Goal: Task Accomplishment & Management: Use online tool/utility

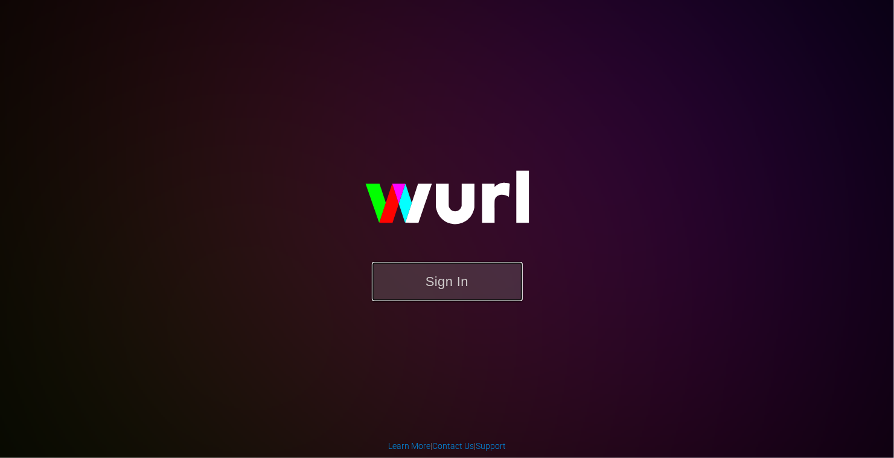
click at [402, 288] on button "Sign In" at bounding box center [447, 281] width 151 height 39
click at [407, 286] on button "Sign In" at bounding box center [447, 281] width 151 height 39
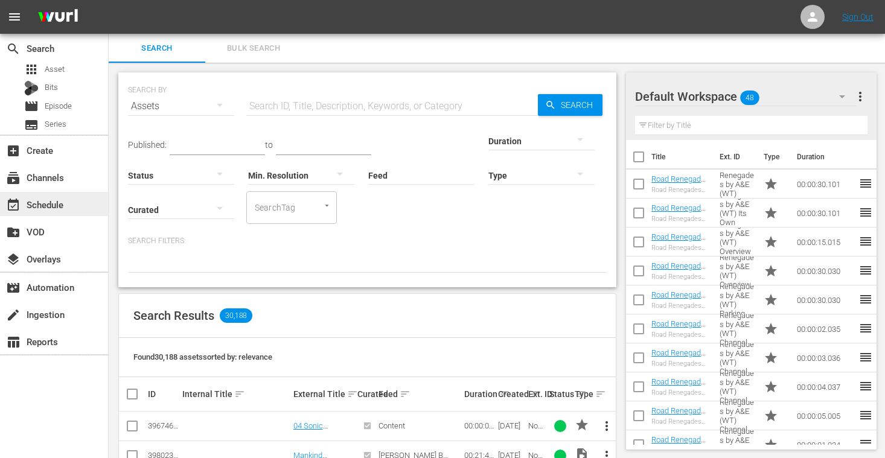
click at [51, 213] on div "event_available Schedule" at bounding box center [54, 204] width 108 height 24
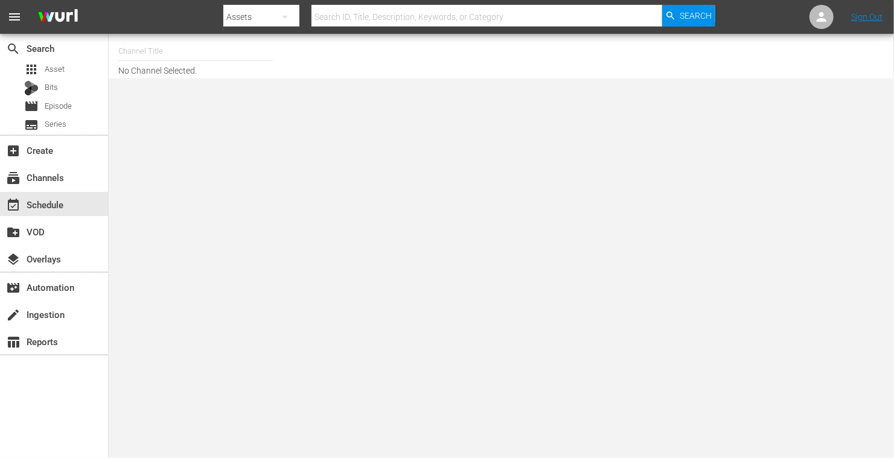
click at [208, 49] on input "text" at bounding box center [195, 51] width 155 height 29
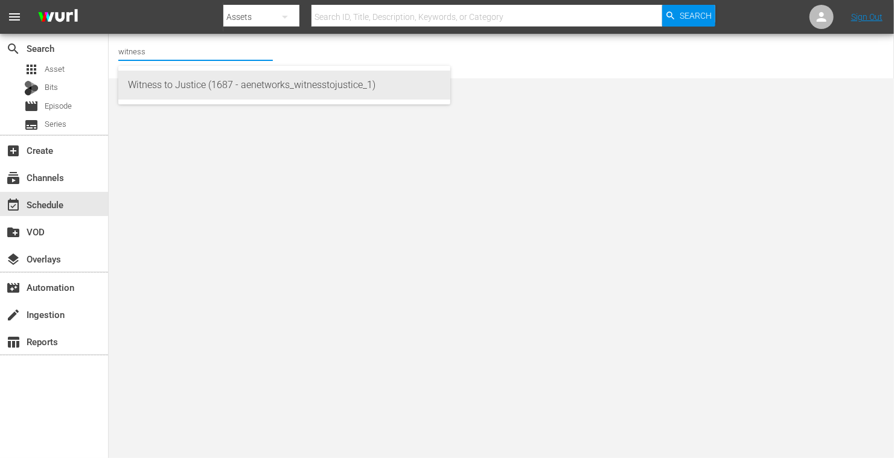
click at [190, 80] on div "Witness to Justice (1687 - aenetworks_witnesstojustice_1)" at bounding box center [284, 85] width 313 height 29
type input "Witness to Justice (1687 - aenetworks_witnesstojustice_1)"
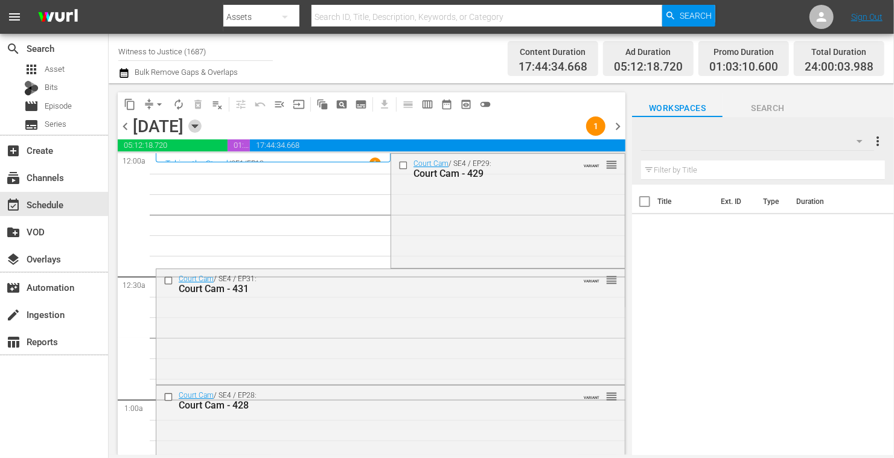
click at [202, 123] on icon "button" at bounding box center [194, 126] width 13 height 13
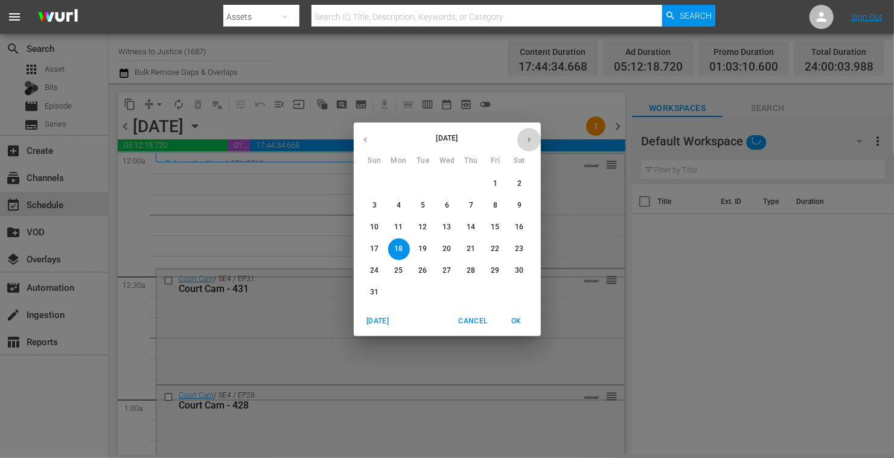
click at [533, 138] on icon "button" at bounding box center [529, 139] width 9 height 9
click at [397, 202] on p "8" at bounding box center [399, 206] width 4 height 10
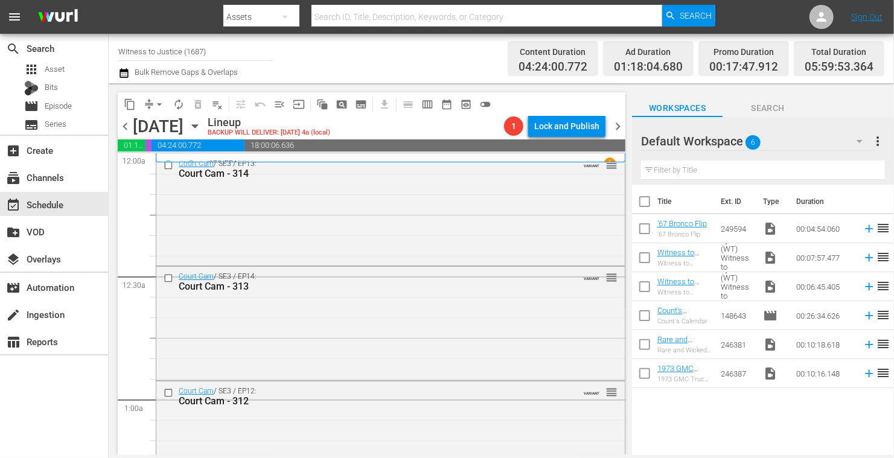
click at [197, 127] on icon "button" at bounding box center [194, 126] width 5 height 3
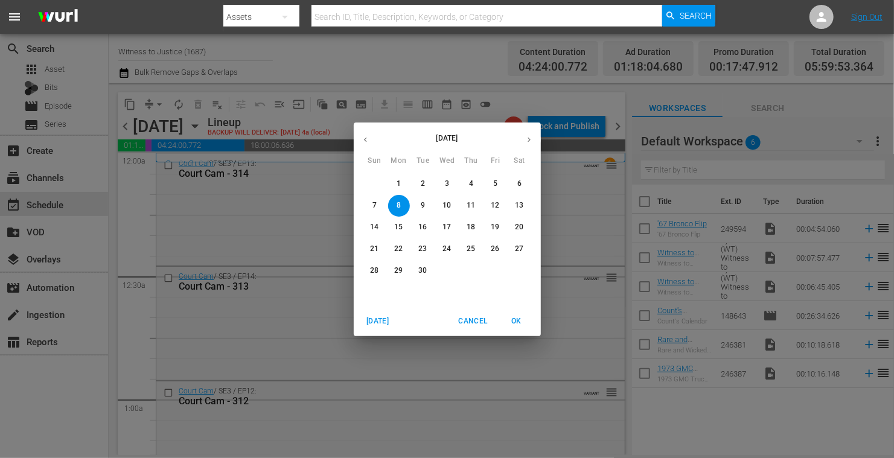
click at [394, 230] on span "15" at bounding box center [399, 227] width 22 height 10
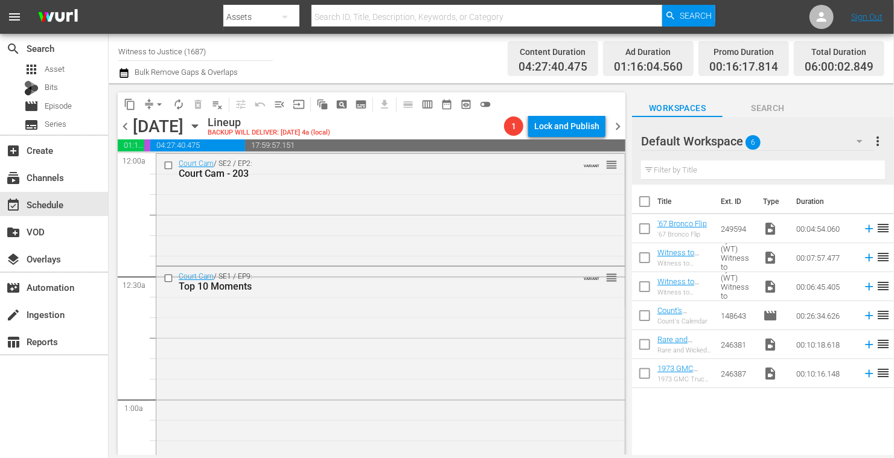
click at [246, 57] on input "Witness to Justice (1687)" at bounding box center [195, 51] width 155 height 29
click at [246, 57] on input "Witness to Justice (1687" at bounding box center [195, 51] width 155 height 29
type input "W"
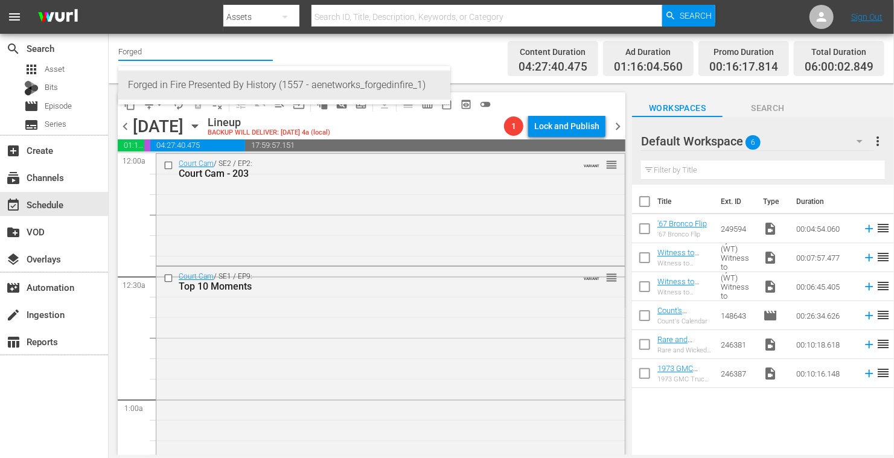
click at [219, 85] on div "Forged in Fire Presented By History (1557 - aenetworks_forgedinfire_1)" at bounding box center [284, 85] width 313 height 29
type input "Forged in Fire Presented By History (1557 - aenetworks_forgedinfire_1)"
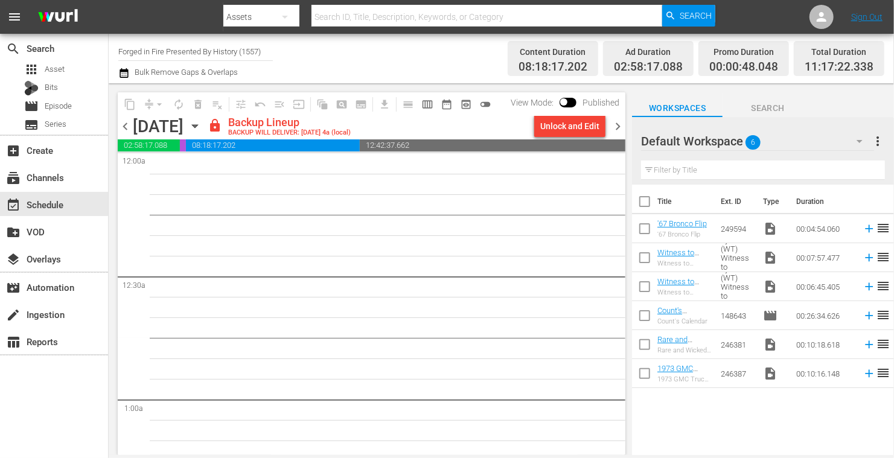
click at [202, 127] on icon "button" at bounding box center [194, 126] width 13 height 13
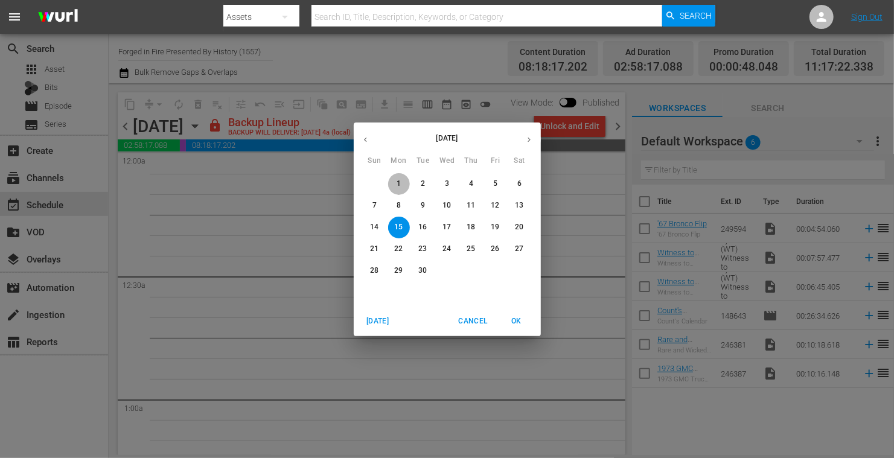
click at [396, 177] on button "1" at bounding box center [399, 184] width 22 height 22
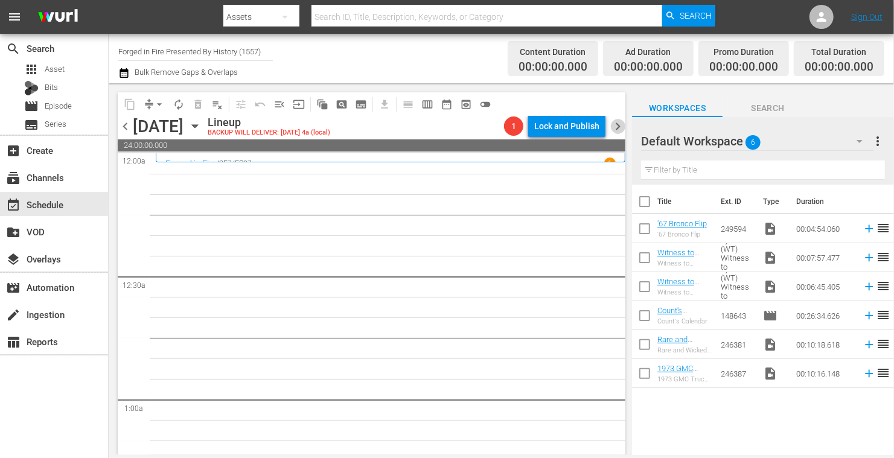
click at [620, 124] on span "chevron_right" at bounding box center [618, 126] width 15 height 15
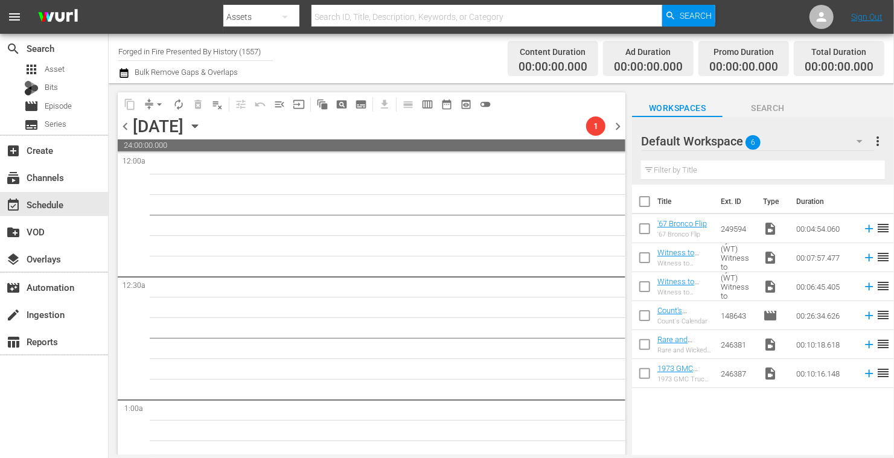
click at [620, 124] on span "chevron_right" at bounding box center [618, 126] width 15 height 15
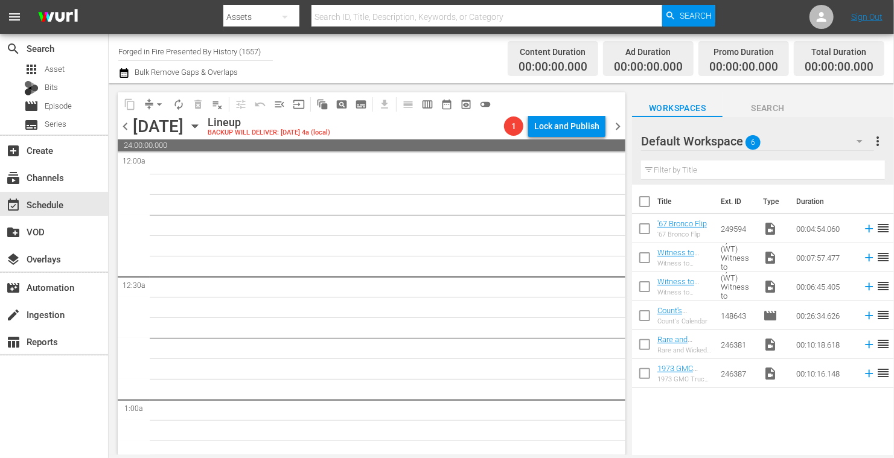
click at [265, 55] on input "Forged in Fire Presented By History (1557)" at bounding box center [195, 51] width 155 height 29
type input "F"
type input "The First"
click at [217, 50] on input "The First" at bounding box center [195, 51] width 155 height 29
type input "The First 48"
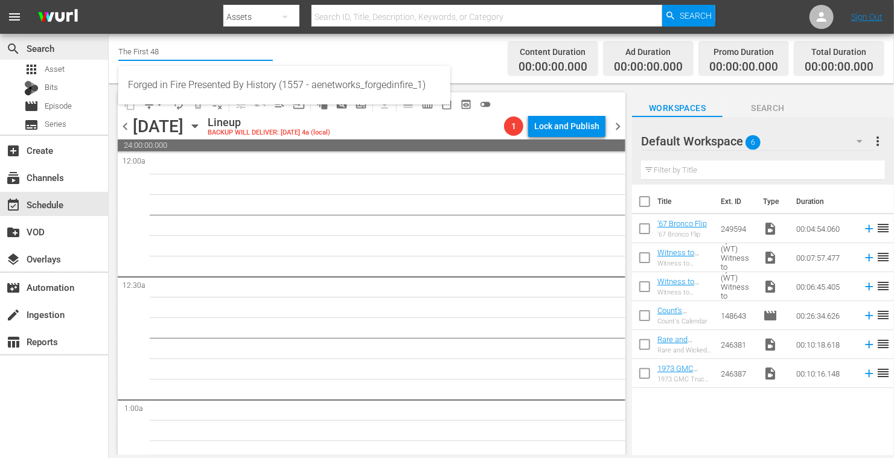
drag, startPoint x: 209, startPoint y: 53, endPoint x: 69, endPoint y: 47, distance: 140.2
click at [109, 0] on div "search Search apps Asset Bits movie Episode subtitles Series add_box Create sub…" at bounding box center [502, 0] width 786 height 0
type input "First"
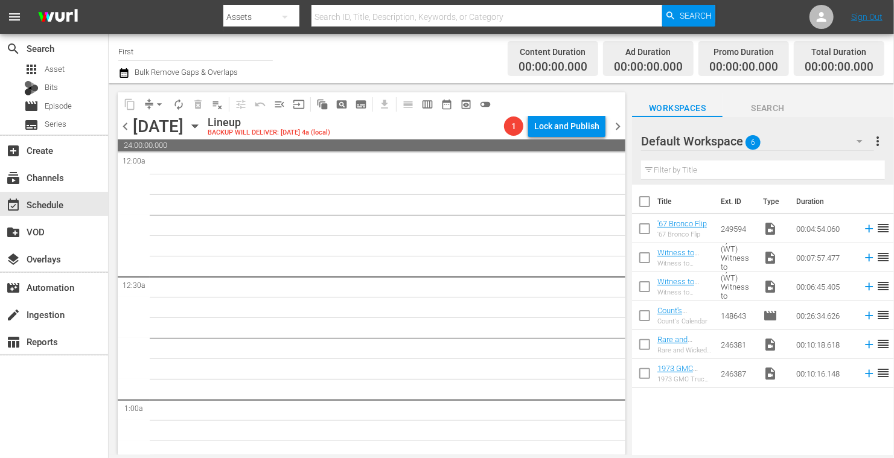
click at [152, 52] on input "First" at bounding box center [195, 51] width 155 height 29
click at [160, 51] on input "First 4" at bounding box center [195, 51] width 155 height 29
type input "F"
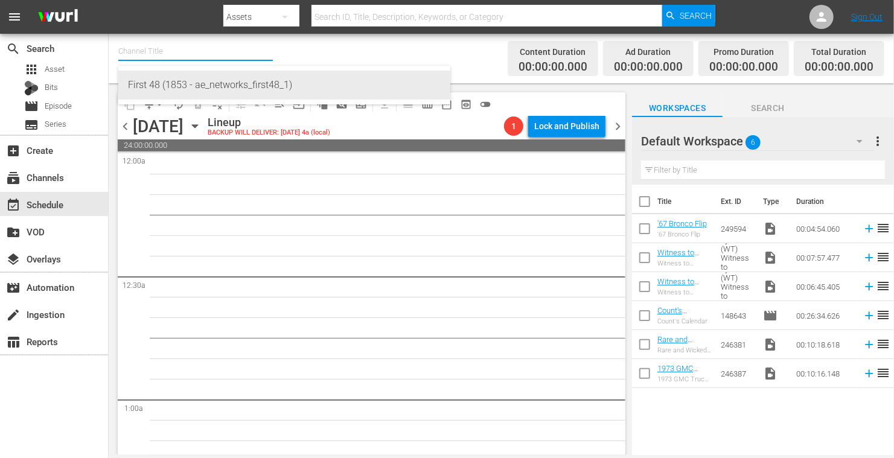
click at [156, 85] on div "First 48 (1853 - ae_networks_first48_1)" at bounding box center [284, 85] width 313 height 29
type input "First 48 (1853 - ae_networks_first48_1)"
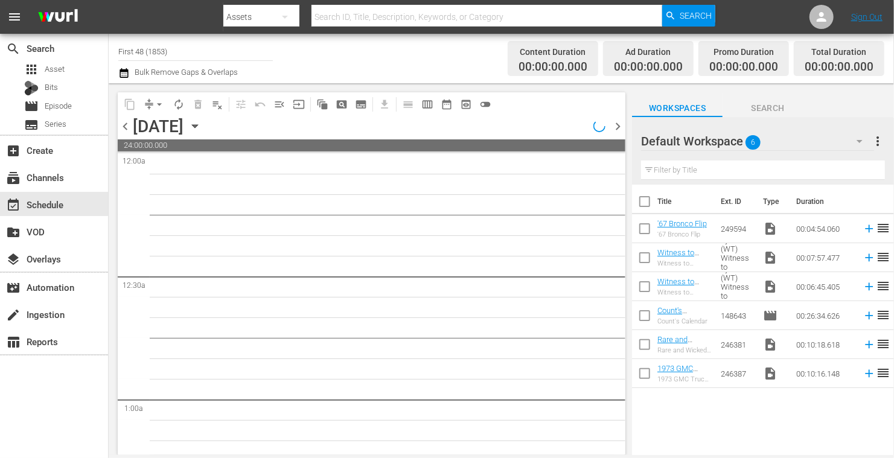
click at [126, 125] on span "chevron_left" at bounding box center [125, 126] width 15 height 15
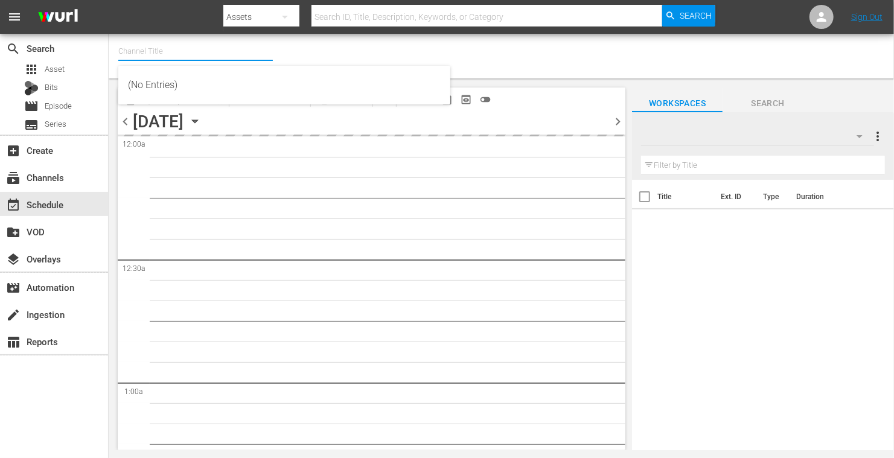
click at [150, 50] on input "text" at bounding box center [195, 51] width 155 height 29
type input "First 48 (1853)"
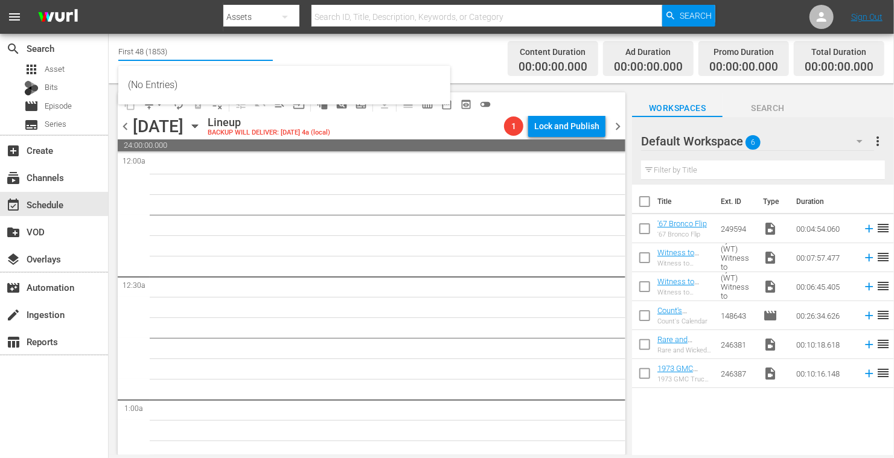
click at [227, 37] on input "First 48 (1853)" at bounding box center [195, 51] width 155 height 29
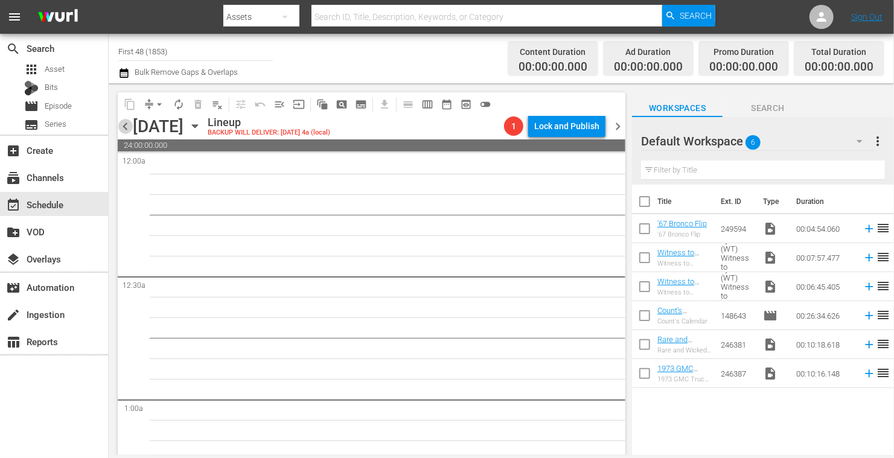
click at [125, 124] on span "chevron_left" at bounding box center [125, 126] width 15 height 15
click at [622, 126] on span "chevron_right" at bounding box center [618, 126] width 15 height 15
click at [194, 55] on input "First 48 (1853)" at bounding box center [195, 51] width 155 height 29
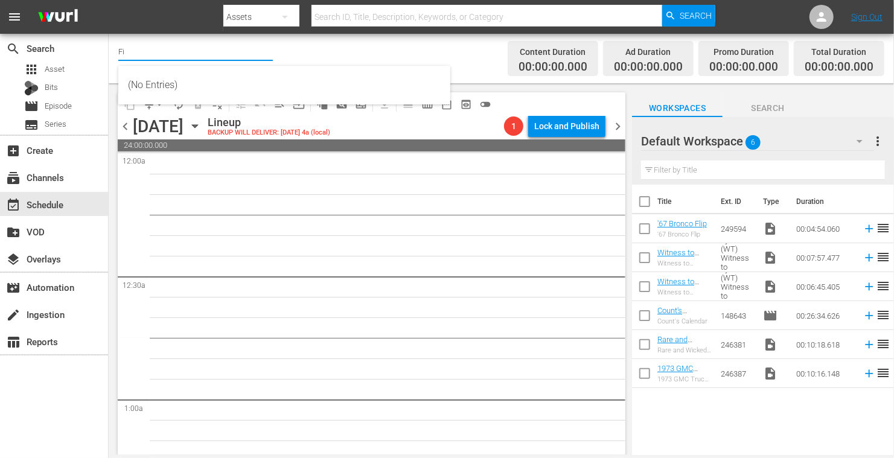
click at [193, 53] on input "Fi" at bounding box center [195, 51] width 155 height 29
type input "F"
click at [193, 53] on input "text" at bounding box center [195, 51] width 155 height 29
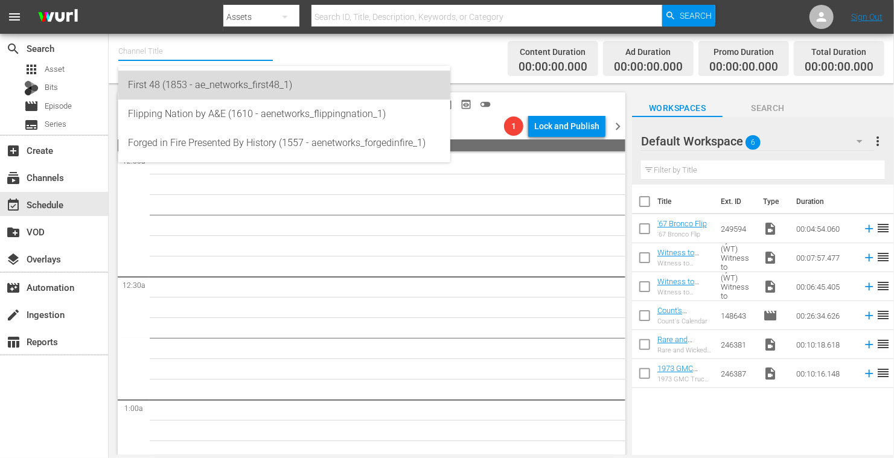
click at [199, 88] on div "First 48 (1853 - ae_networks_first48_1)" at bounding box center [284, 85] width 313 height 29
type input "First 48 (1853 - ae_networks_first48_1)"
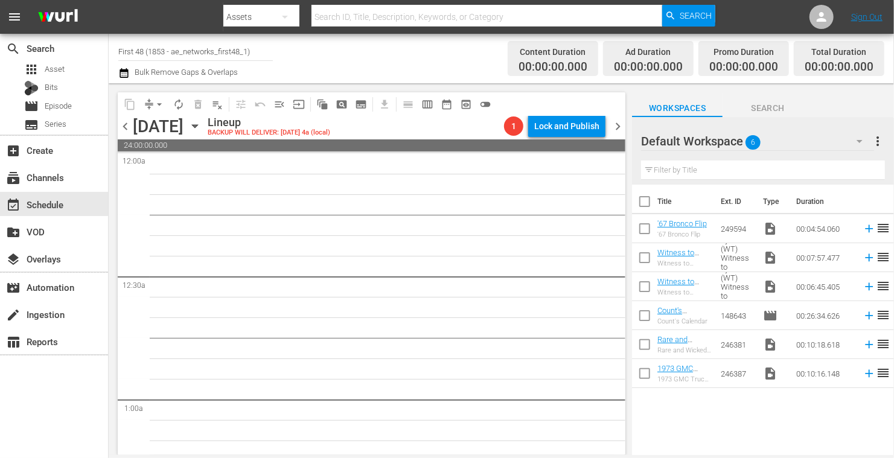
click at [285, 55] on div "Channel Title First 48 (1853 - ae_networks_first48_1) Bulk Remove Gaps & Overla…" at bounding box center [310, 58] width 385 height 43
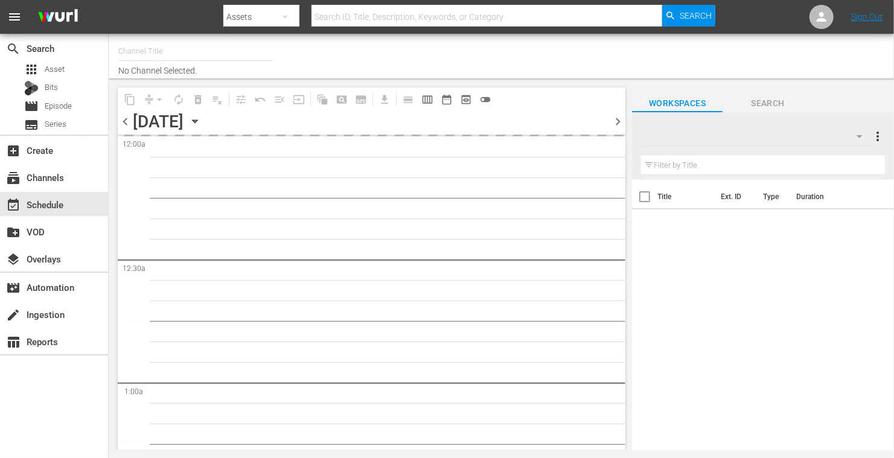
click at [123, 124] on span "chevron_left" at bounding box center [125, 121] width 15 height 15
type input "First 48 (1853)"
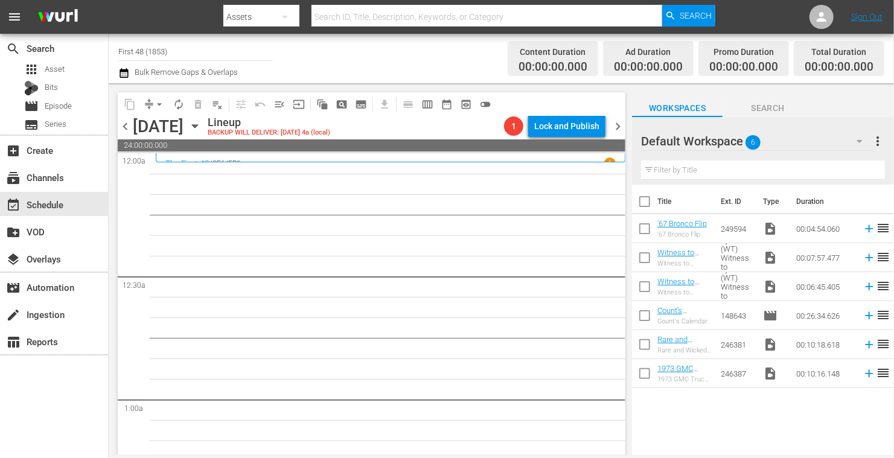
click at [618, 124] on span "chevron_right" at bounding box center [618, 126] width 15 height 15
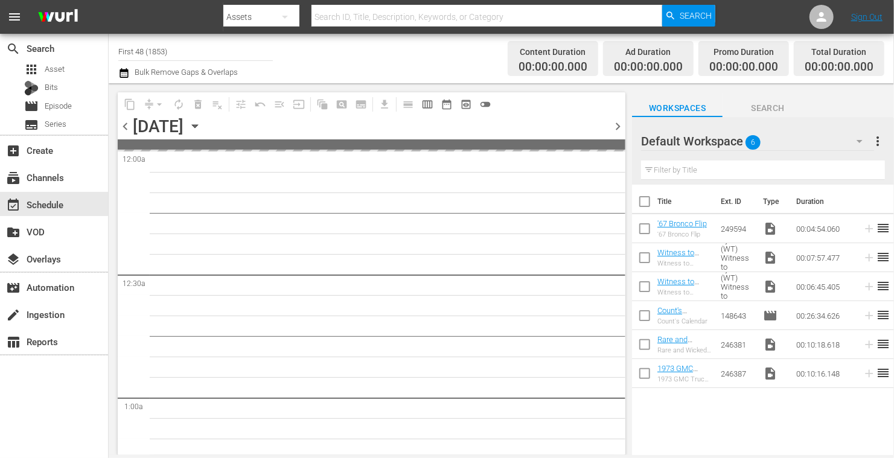
click at [618, 124] on span "chevron_right" at bounding box center [618, 126] width 15 height 15
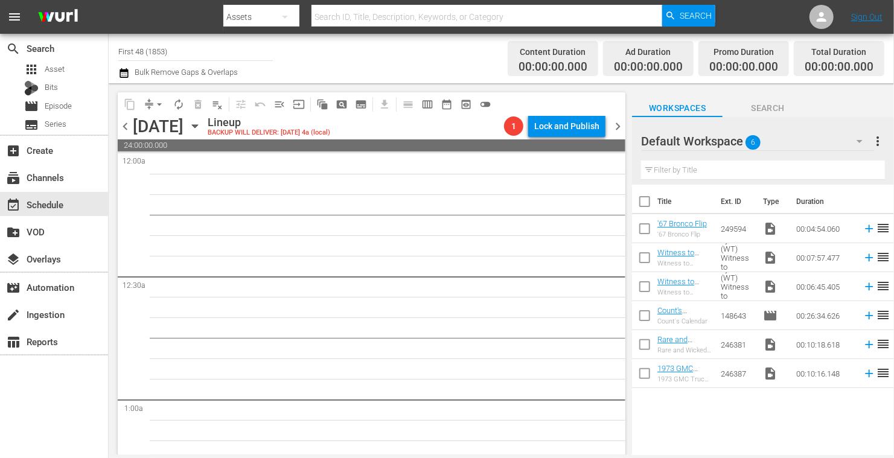
click at [618, 124] on span "chevron_right" at bounding box center [618, 126] width 15 height 15
click at [122, 127] on span "chevron_left" at bounding box center [125, 126] width 15 height 15
click at [123, 123] on span "chevron_left" at bounding box center [125, 126] width 15 height 15
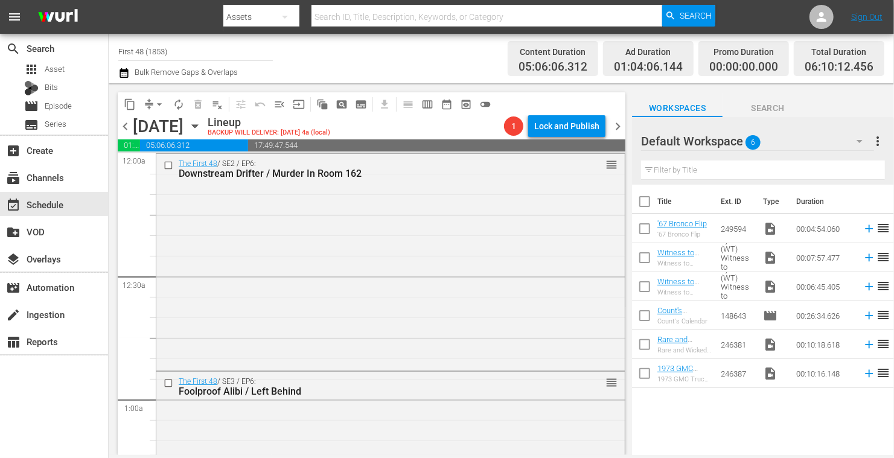
click at [123, 127] on span "chevron_left" at bounding box center [125, 126] width 15 height 15
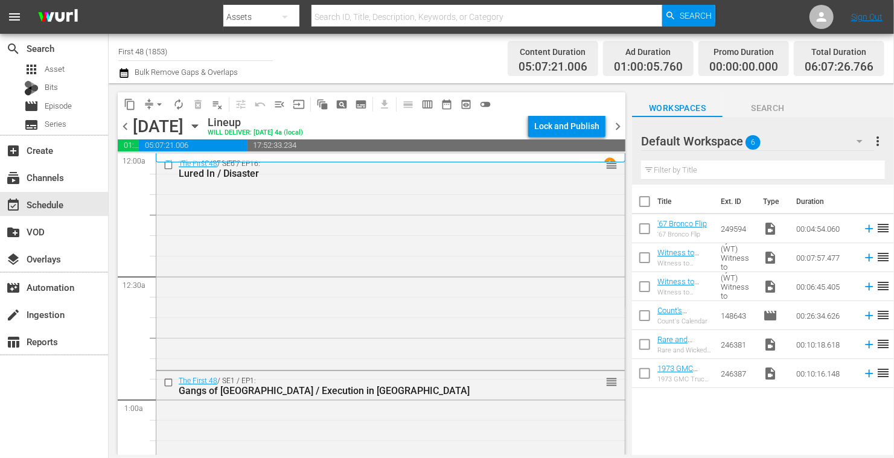
click at [617, 124] on span "chevron_right" at bounding box center [618, 126] width 15 height 15
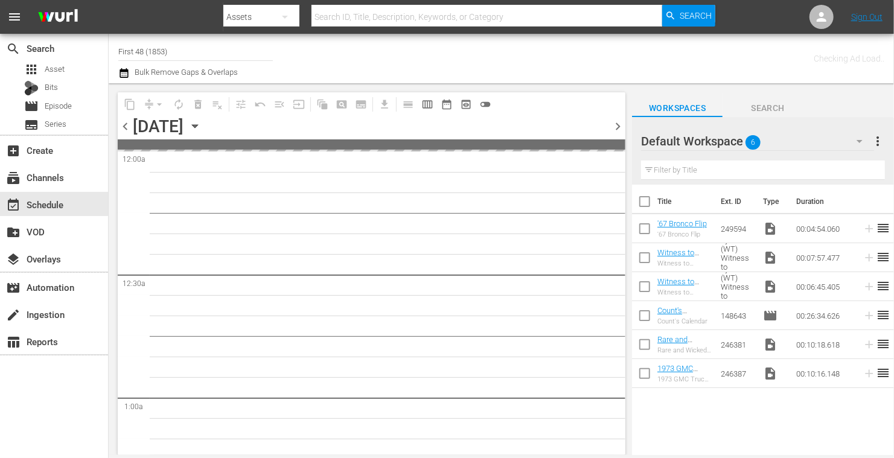
click at [617, 124] on span "chevron_right" at bounding box center [618, 126] width 15 height 15
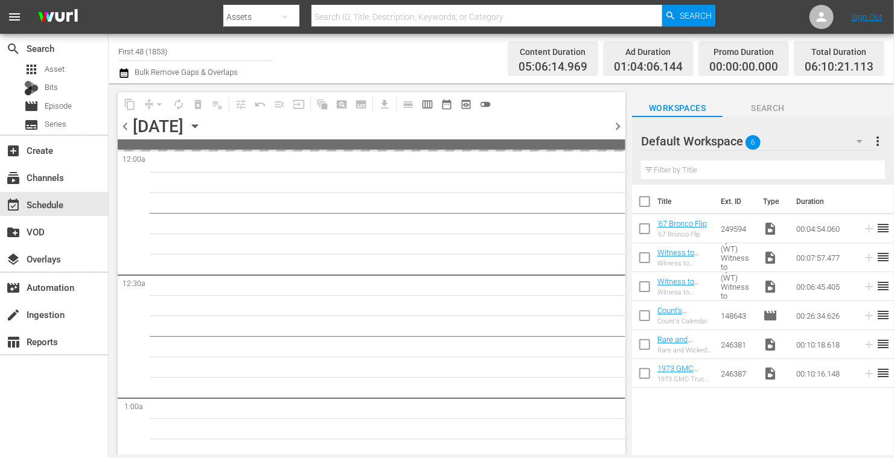
click at [617, 124] on span "chevron_right" at bounding box center [618, 126] width 15 height 15
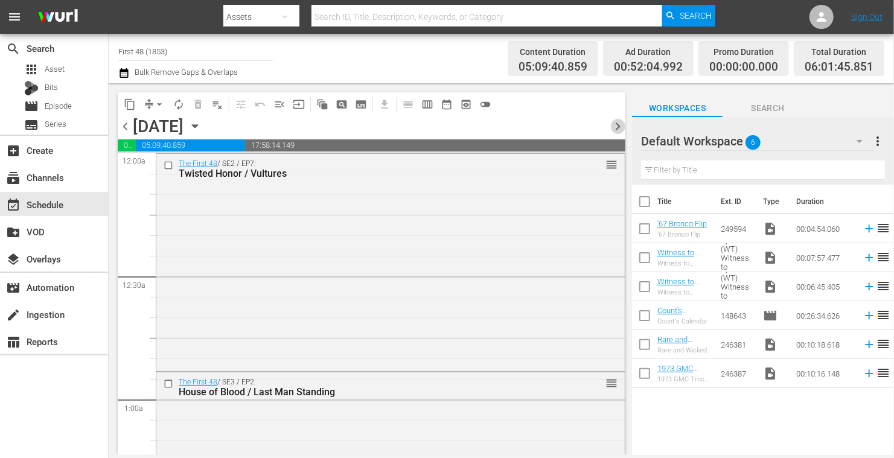
click at [617, 124] on span "chevron_right" at bounding box center [618, 126] width 15 height 15
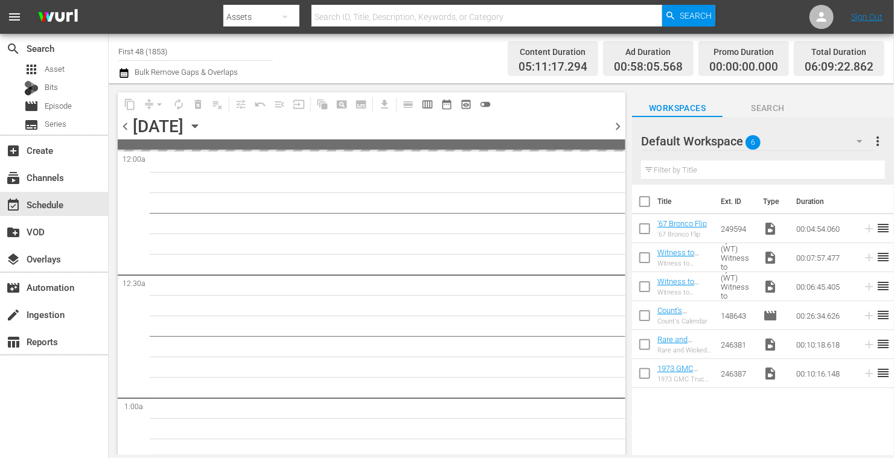
click at [617, 124] on span "chevron_right" at bounding box center [618, 126] width 15 height 15
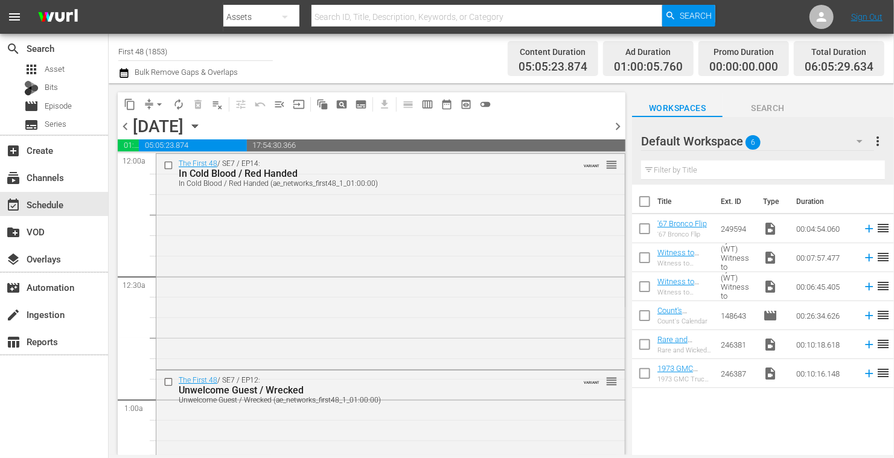
click at [617, 124] on span "chevron_right" at bounding box center [618, 126] width 15 height 15
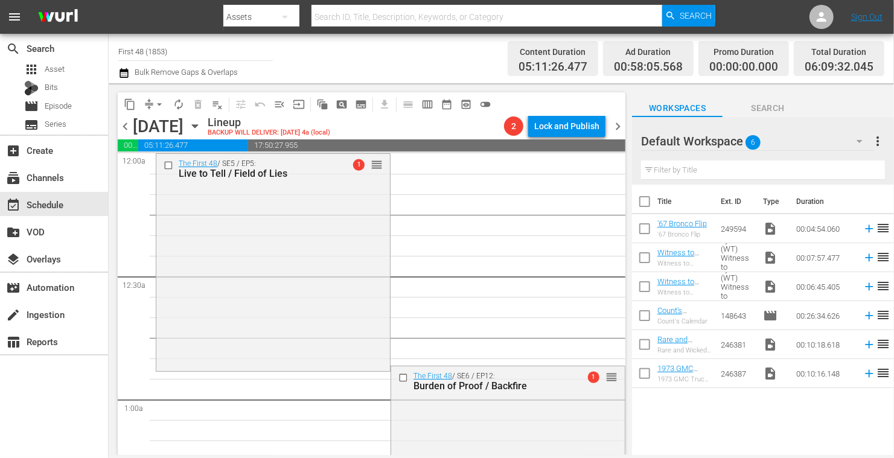
click at [178, 56] on input "First 48 (1853)" at bounding box center [195, 51] width 155 height 29
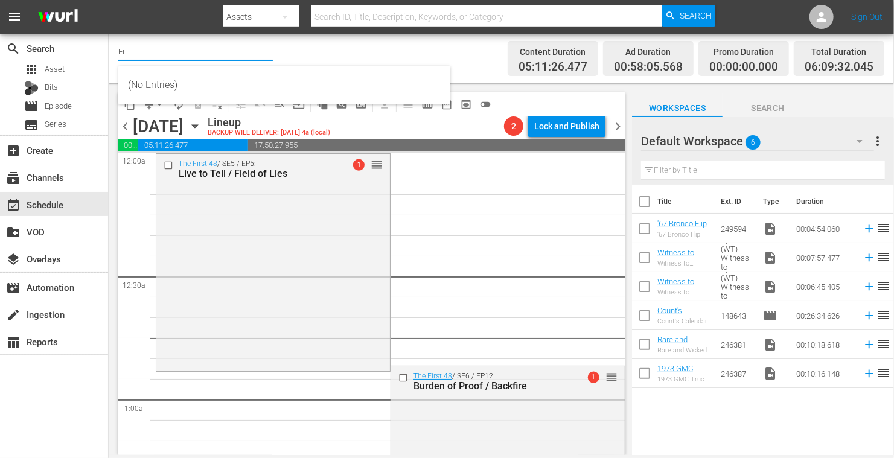
type input "F"
type input "Road"
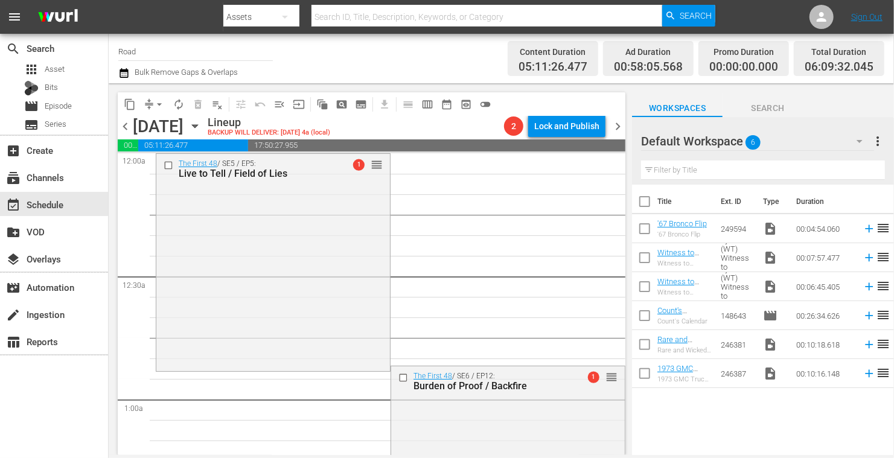
click at [162, 53] on input "Road" at bounding box center [195, 51] width 155 height 29
click at [171, 51] on input "Road" at bounding box center [195, 51] width 155 height 29
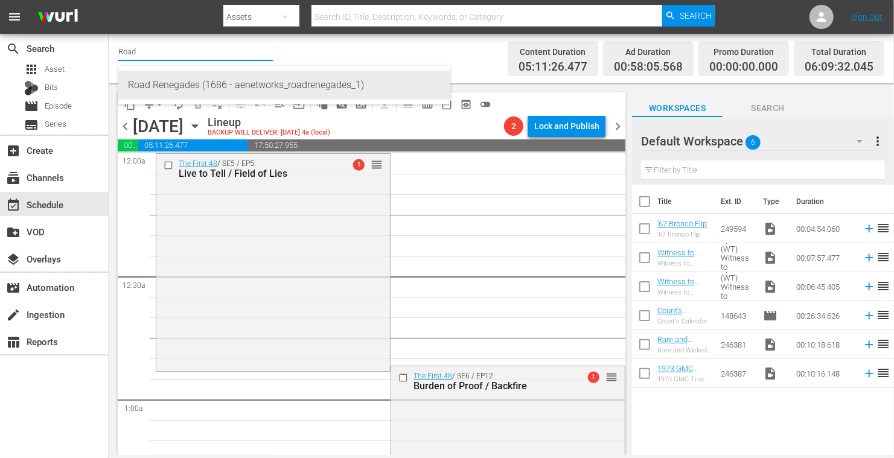
click at [172, 86] on div "Road Renegades (1686 - aenetworks_roadrenegades_1)" at bounding box center [284, 85] width 313 height 29
type input "Road Renegades (1686 - aenetworks_roadrenegades_1)"
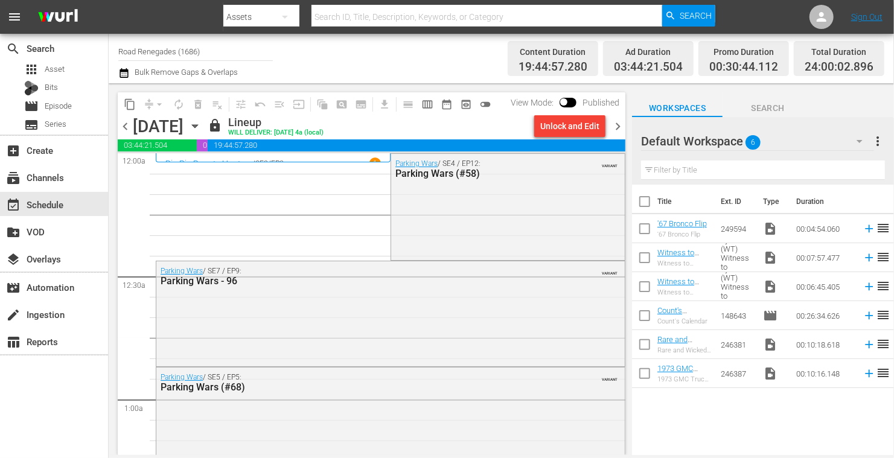
click at [620, 124] on span "chevron_right" at bounding box center [618, 126] width 15 height 15
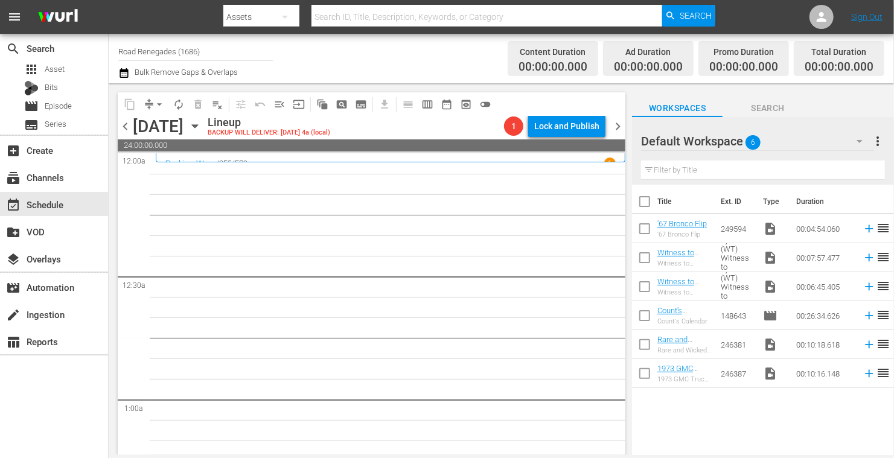
click at [219, 51] on input "Road Renegades (1686)" at bounding box center [195, 51] width 155 height 29
type input "R"
type input "Witne"
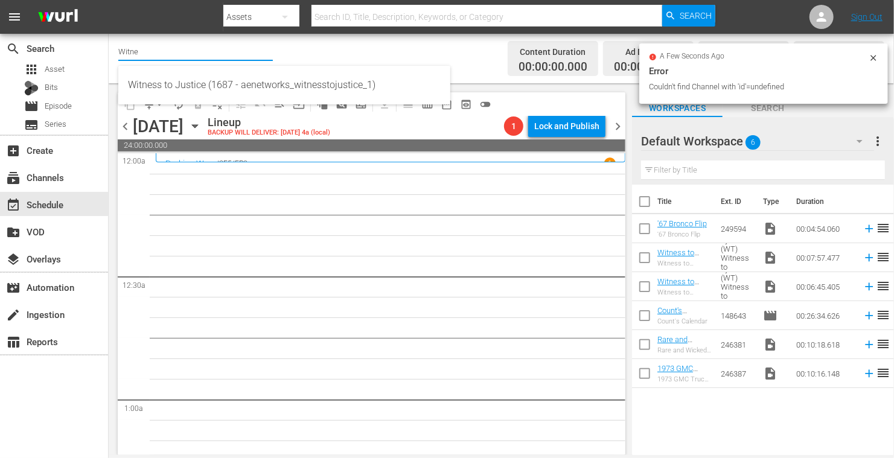
click at [208, 49] on input "Witne" at bounding box center [195, 51] width 155 height 29
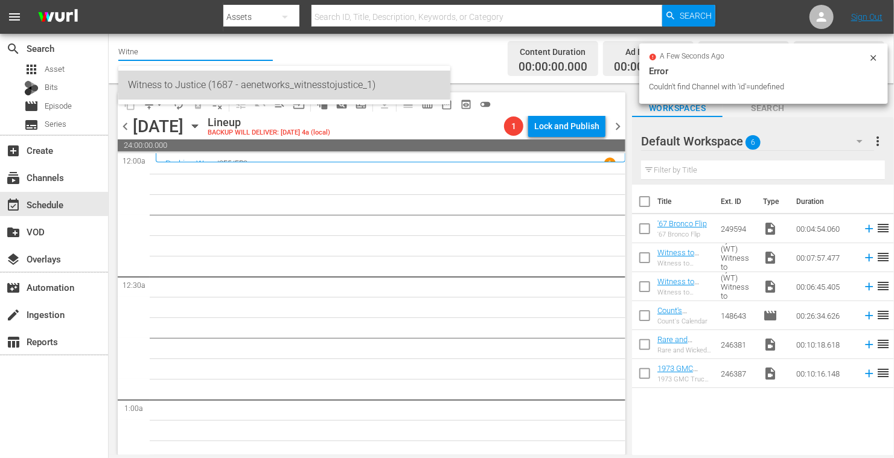
click at [195, 79] on div "Witness to Justice (1687 - aenetworks_witnesstojustice_1)" at bounding box center [284, 85] width 313 height 29
type input "Witness to Justice (1687 - aenetworks_witnesstojustice_1)"
